Goal: Information Seeking & Learning: Compare options

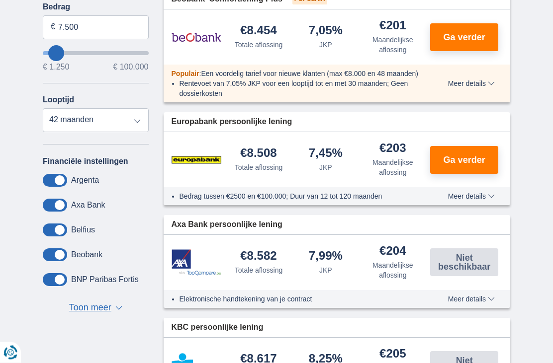
scroll to position [321, 0]
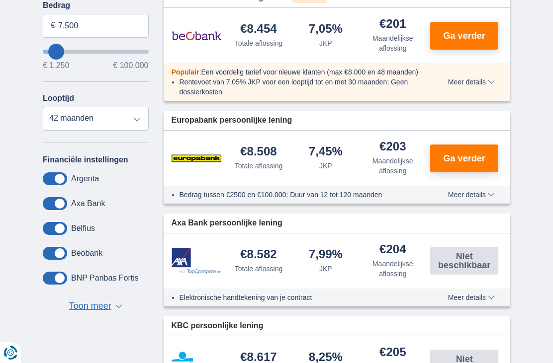
click at [468, 149] on button "Ga verder" at bounding box center [464, 159] width 68 height 28
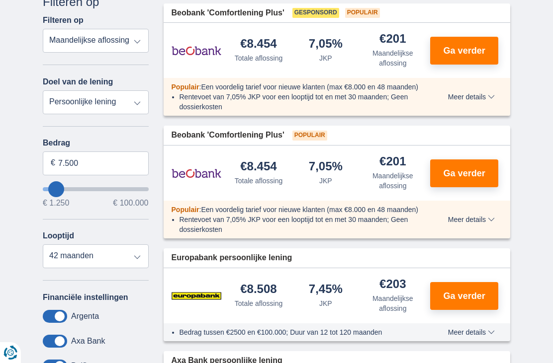
scroll to position [182, 0]
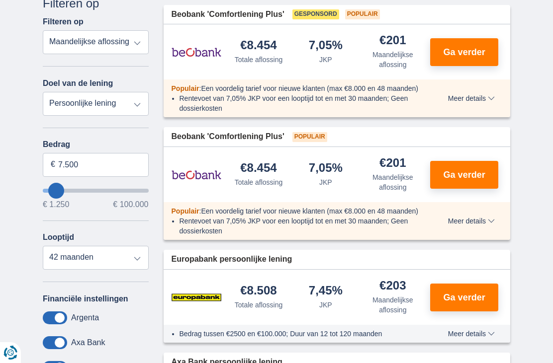
type input "10.250"
type input "10250"
type input "12.250"
type input "12250"
type input "13.250"
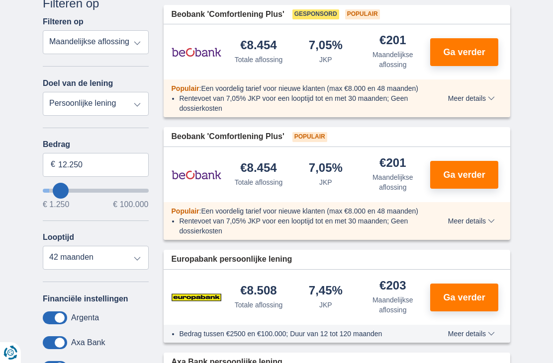
type input "13250"
type input "14.250"
type input "14250"
type input "15.250"
type input "15250"
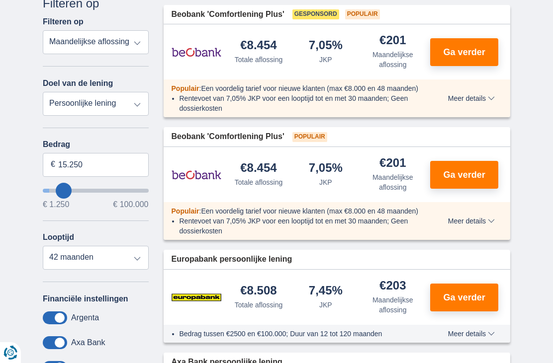
type input "16.250"
type input "16250"
select select "84"
type input "17.250"
type input "17250"
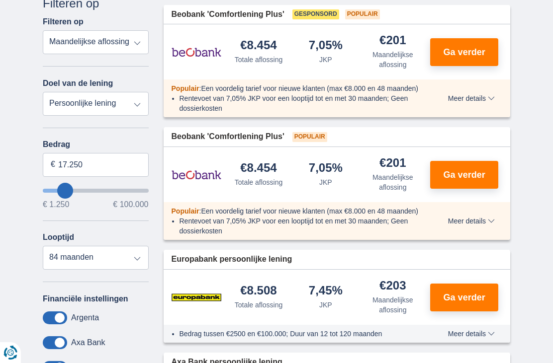
type input "18.250"
type input "18250"
type input "19.250"
type input "19250"
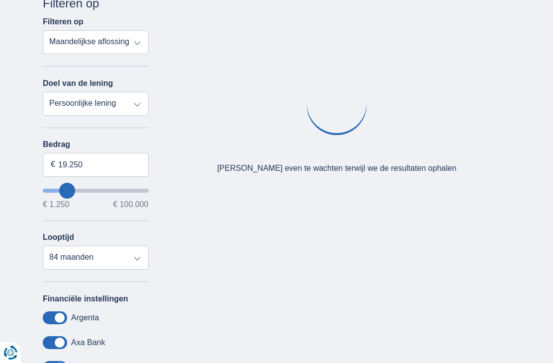
type input "18.250"
type input "18250"
type input "17.250"
type input "17250"
type input "16.250"
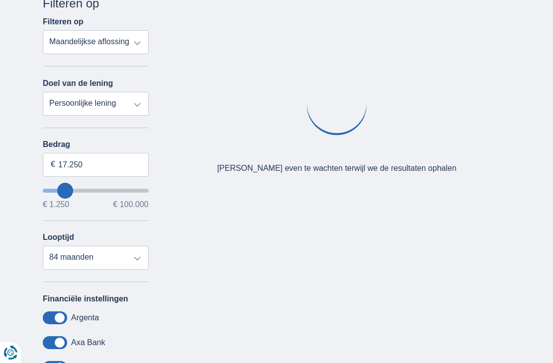
type input "16250"
type input "15.250"
type input "15250"
type input "14.250"
type input "14250"
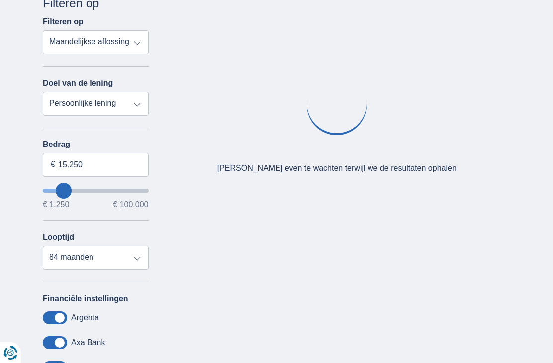
select select "60"
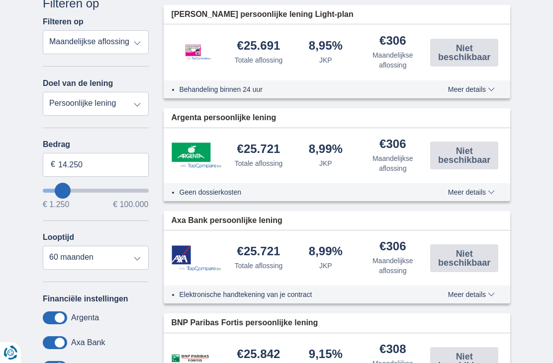
type input "13.250"
type input "13250"
type input "12.250"
type input "12250"
type input "14.250"
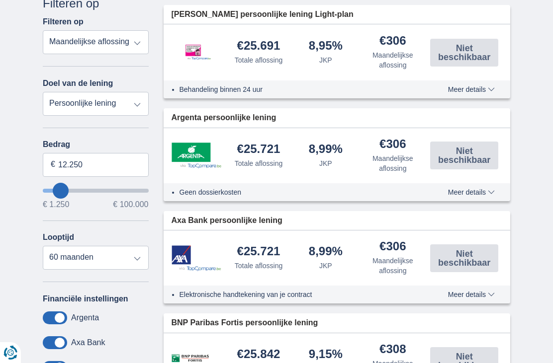
type input "14250"
type input "15.250"
type input "15250"
select select "84"
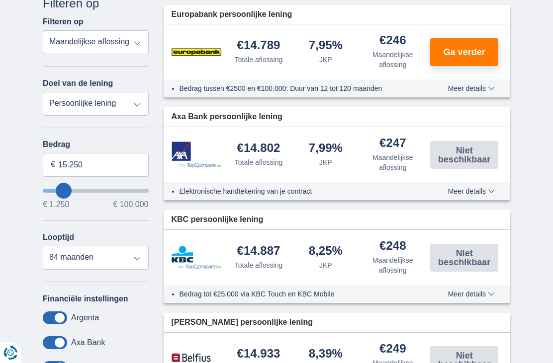
type input "16.250"
type input "16250"
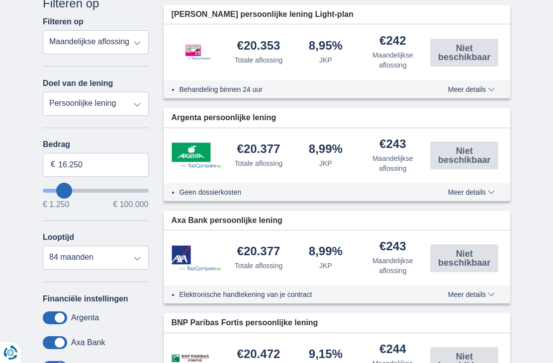
type input "15.250"
type input "15250"
type input "14.250"
type input "14250"
select select "60"
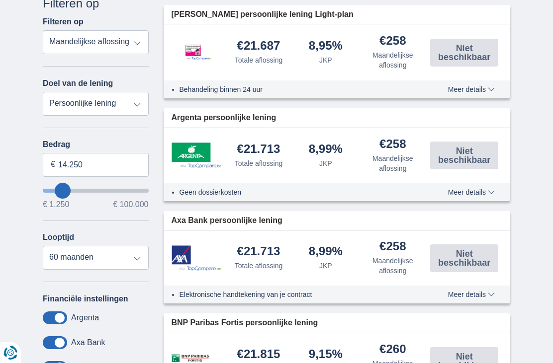
type input "15.250"
type input "15250"
select select "84"
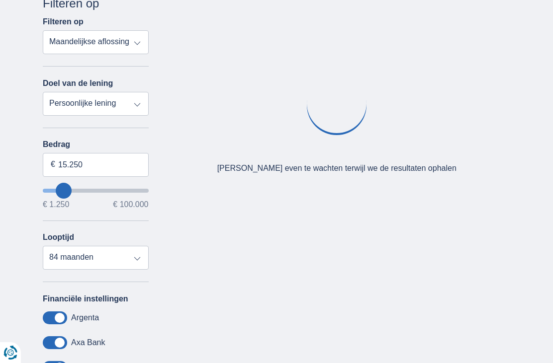
type input "15250"
click at [87, 168] on input "15.250" at bounding box center [96, 165] width 106 height 24
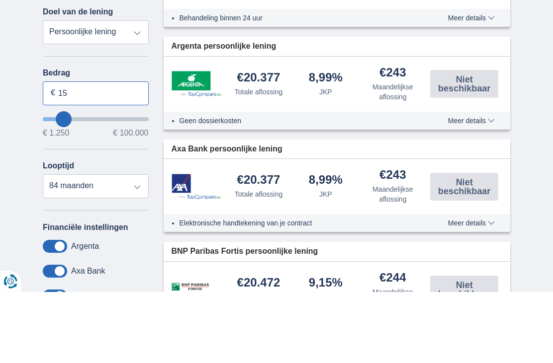
type input "1"
type input "15.000"
type input "15250"
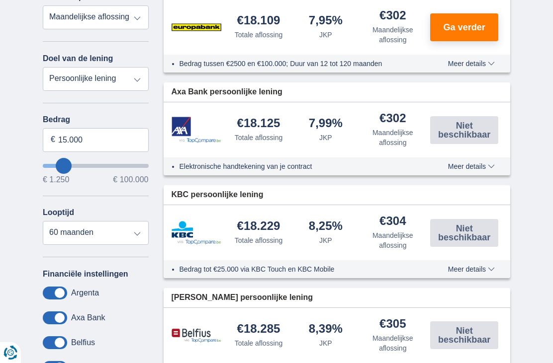
scroll to position [212, 0]
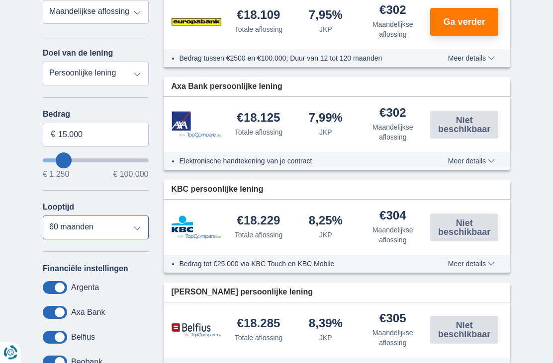
click at [129, 234] on select "12 maanden 18 maanden 24 maanden 30 maanden 36 maanden 42 maanden 48 maanden 60…" at bounding box center [96, 228] width 106 height 24
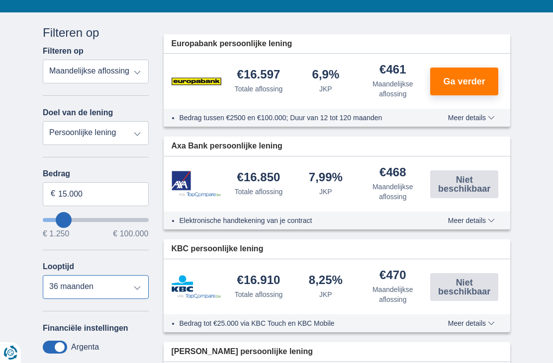
scroll to position [151, 0]
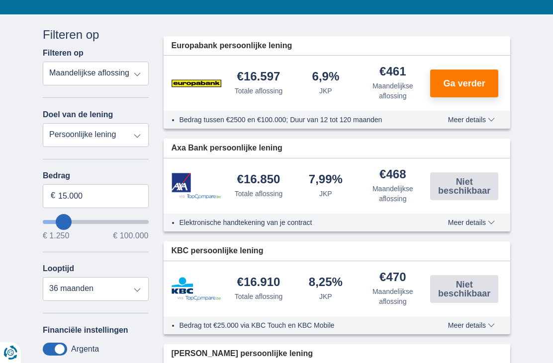
click at [477, 122] on span "Meer details" at bounding box center [471, 119] width 47 height 7
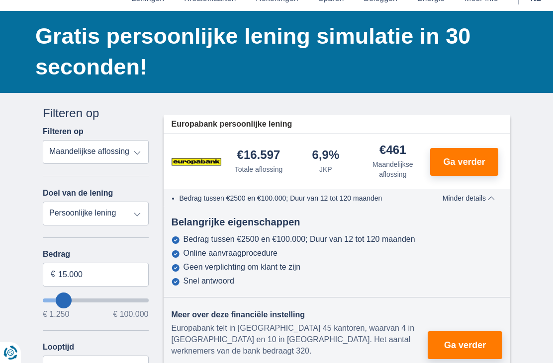
scroll to position [58, 0]
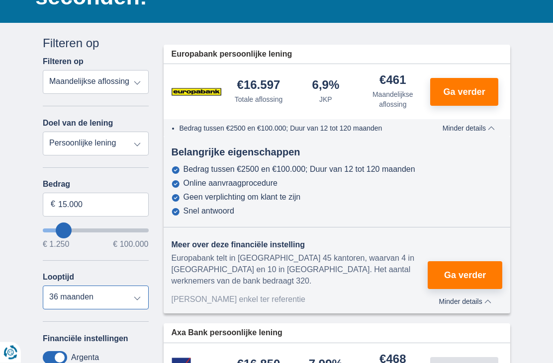
click at [131, 305] on select "12 maanden 18 maanden 24 maanden 30 maanden 36 maanden 42 maanden 48 maanden 60…" at bounding box center [96, 298] width 106 height 24
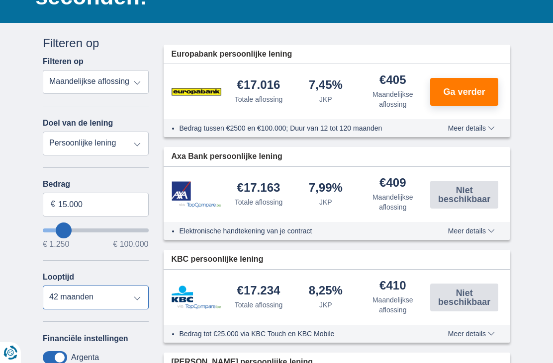
click at [135, 299] on select "12 maanden 18 maanden 24 maanden 30 maanden 36 maanden 42 maanden 48 maanden 60…" at bounding box center [96, 298] width 106 height 24
click at [121, 303] on select "12 maanden 18 maanden 24 maanden 30 maanden 36 maanden 42 maanden 48 maanden 60…" at bounding box center [96, 298] width 106 height 24
click at [128, 306] on select "12 maanden 18 maanden 24 maanden 30 maanden 36 maanden 42 maanden 48 maanden 60…" at bounding box center [96, 298] width 106 height 24
click at [131, 302] on select "12 maanden 18 maanden 24 maanden 30 maanden 36 maanden 42 maanden 48 maanden 60…" at bounding box center [96, 298] width 106 height 24
select select "60"
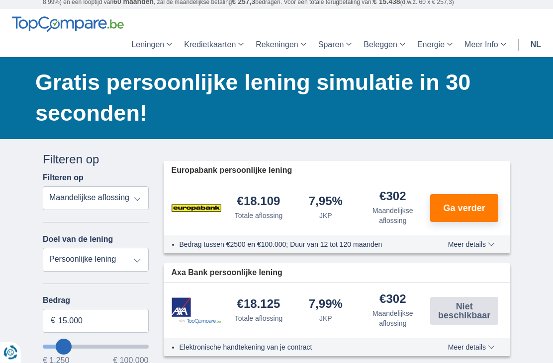
scroll to position [0, 0]
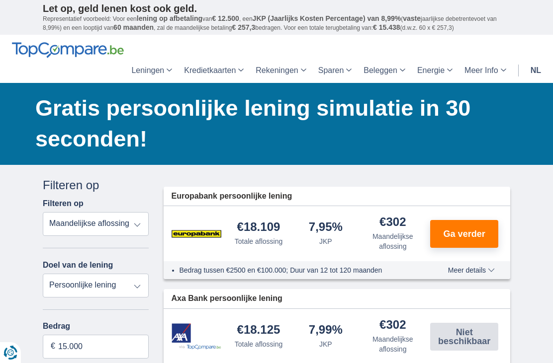
click at [469, 230] on span "Ga verder" at bounding box center [464, 234] width 42 height 9
